Goal: Navigation & Orientation: Go to known website

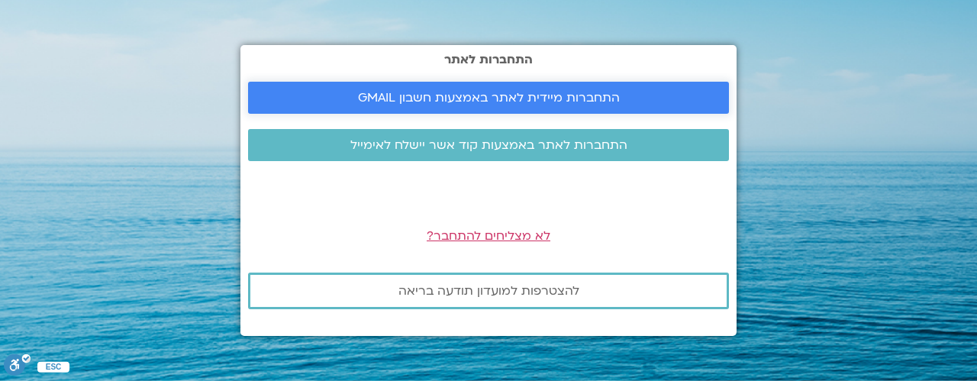
click at [439, 95] on span "התחברות מיידית לאתר באמצעות חשבון GMAIL" at bounding box center [489, 98] width 262 height 14
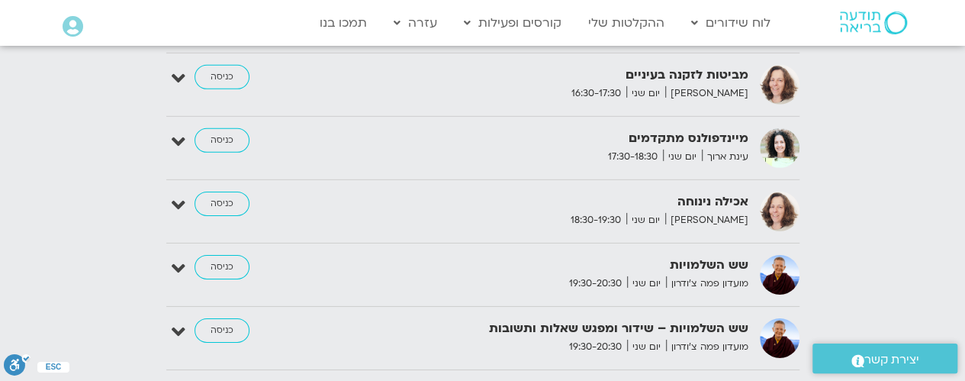
scroll to position [2240, 0]
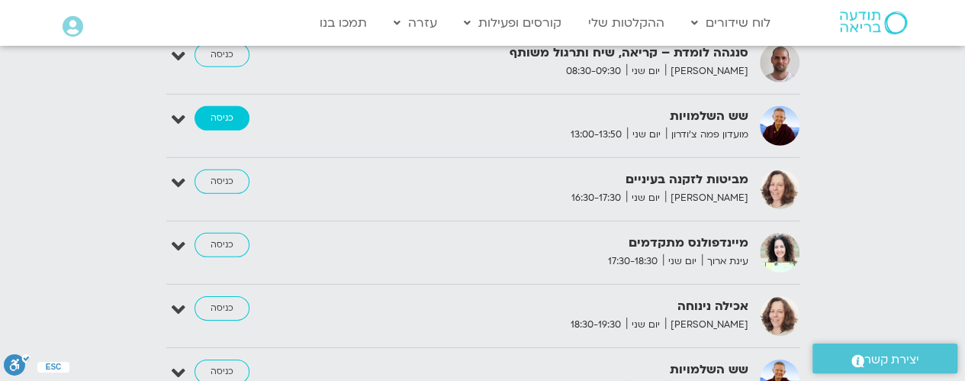
click at [219, 106] on link "כניסה" at bounding box center [222, 118] width 55 height 24
